Goal: Navigation & Orientation: Understand site structure

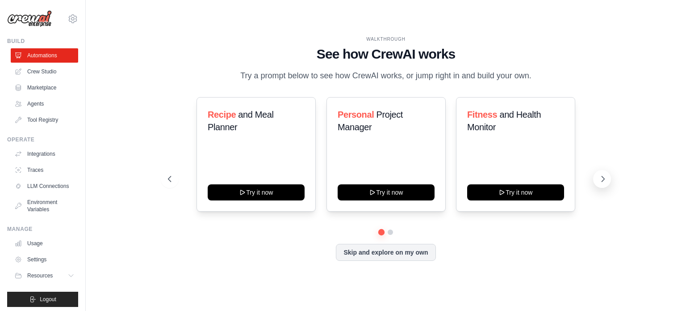
click at [603, 178] on icon at bounding box center [603, 178] width 9 height 9
click at [393, 254] on button "Skip and explore on my own" at bounding box center [386, 251] width 100 height 17
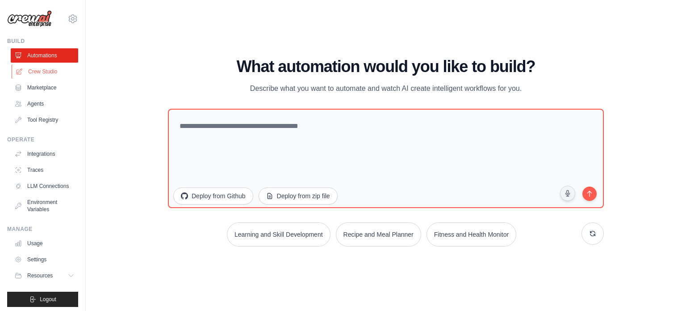
click at [43, 65] on link "Crew Studio" at bounding box center [45, 71] width 67 height 14
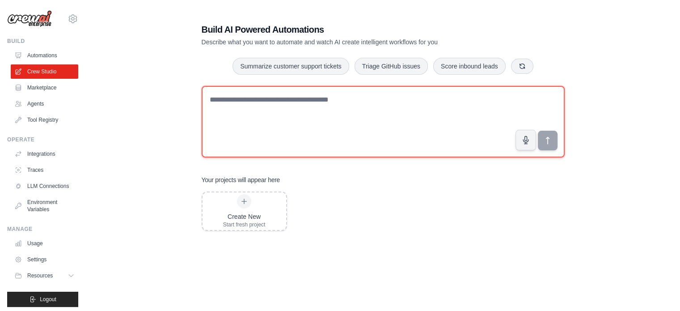
click at [248, 105] on textarea at bounding box center [383, 121] width 363 height 71
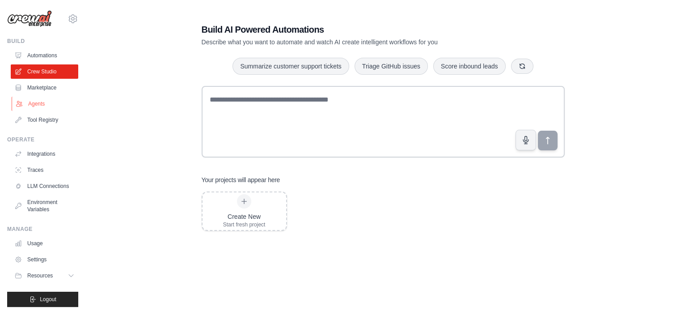
click at [30, 104] on link "Agents" at bounding box center [45, 104] width 67 height 14
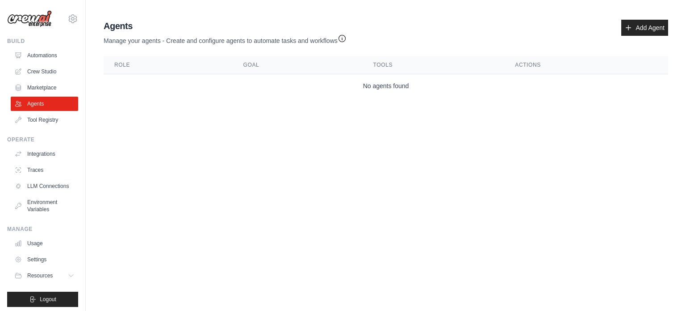
click at [128, 60] on th "Role" at bounding box center [168, 65] width 129 height 18
click at [39, 193] on link "LLM Connections" at bounding box center [45, 186] width 67 height 14
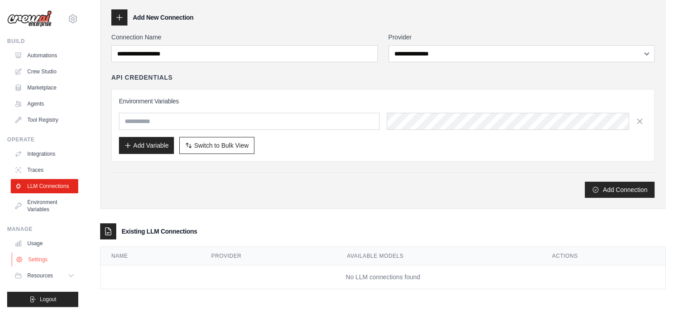
scroll to position [10, 0]
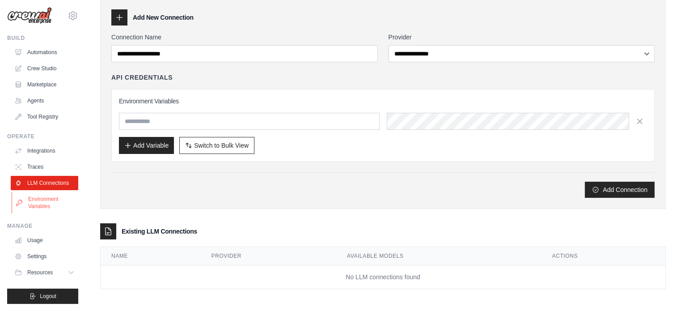
click at [40, 199] on link "Environment Variables" at bounding box center [45, 202] width 67 height 21
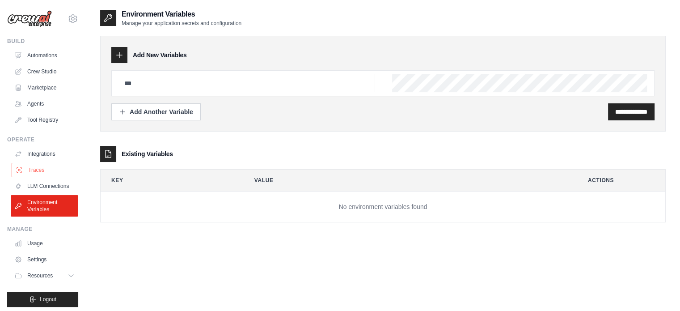
click at [32, 171] on link "Traces" at bounding box center [45, 170] width 67 height 14
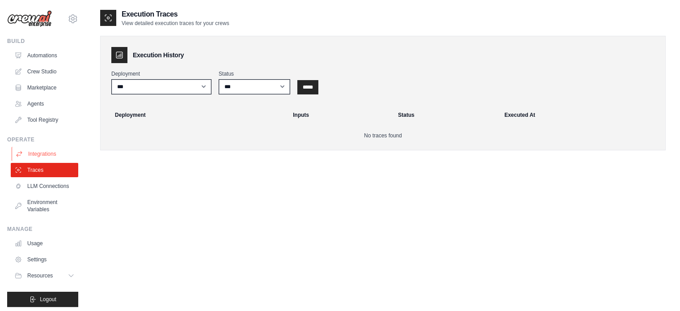
click at [30, 156] on link "Integrations" at bounding box center [45, 154] width 67 height 14
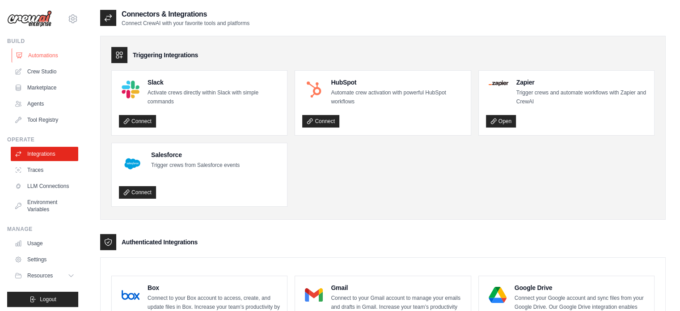
click at [44, 53] on link "Automations" at bounding box center [45, 55] width 67 height 14
